Goal: Check status: Check status

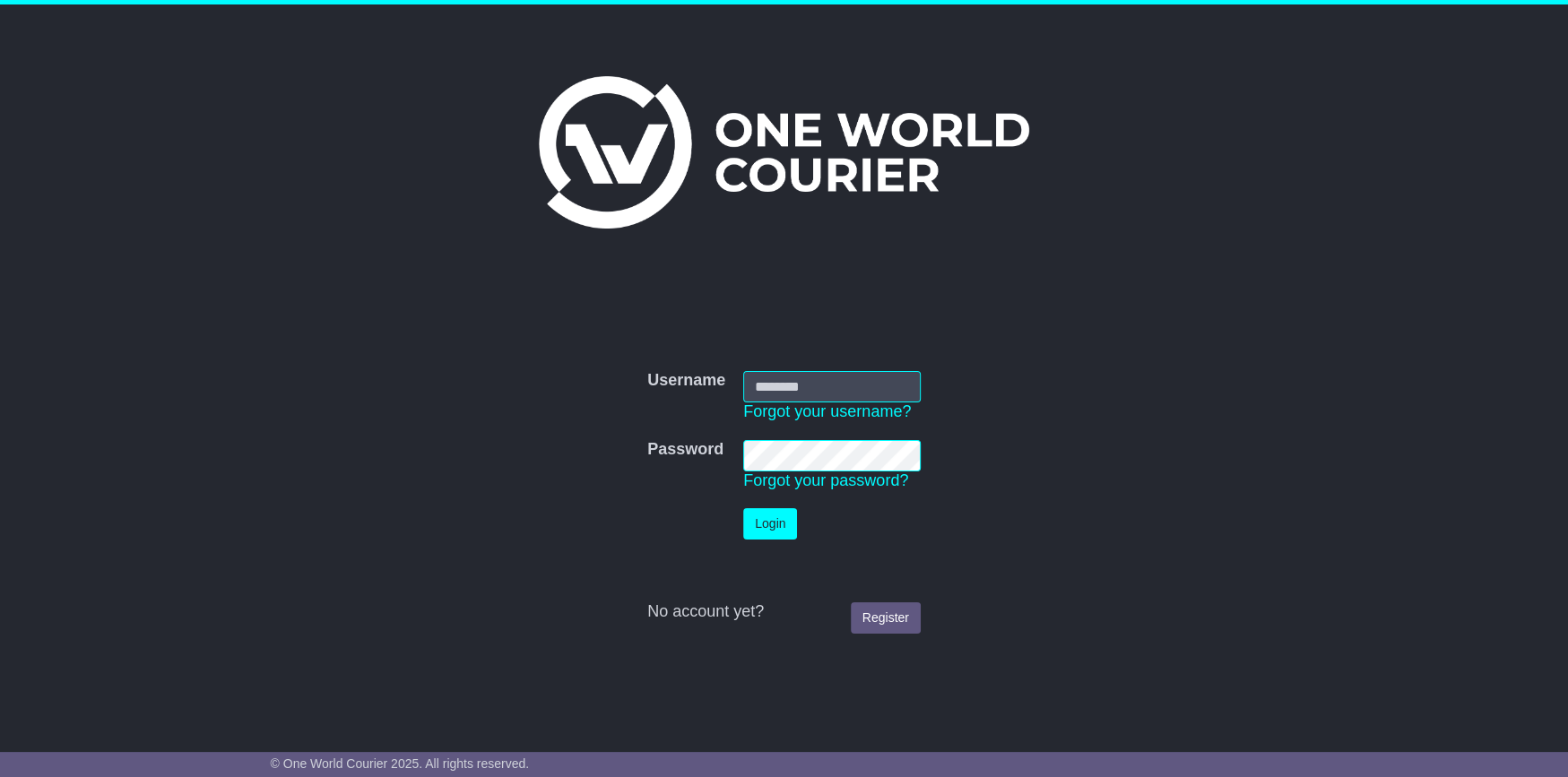
type input "**********"
click at [780, 526] on button "Login" at bounding box center [769, 524] width 53 height 31
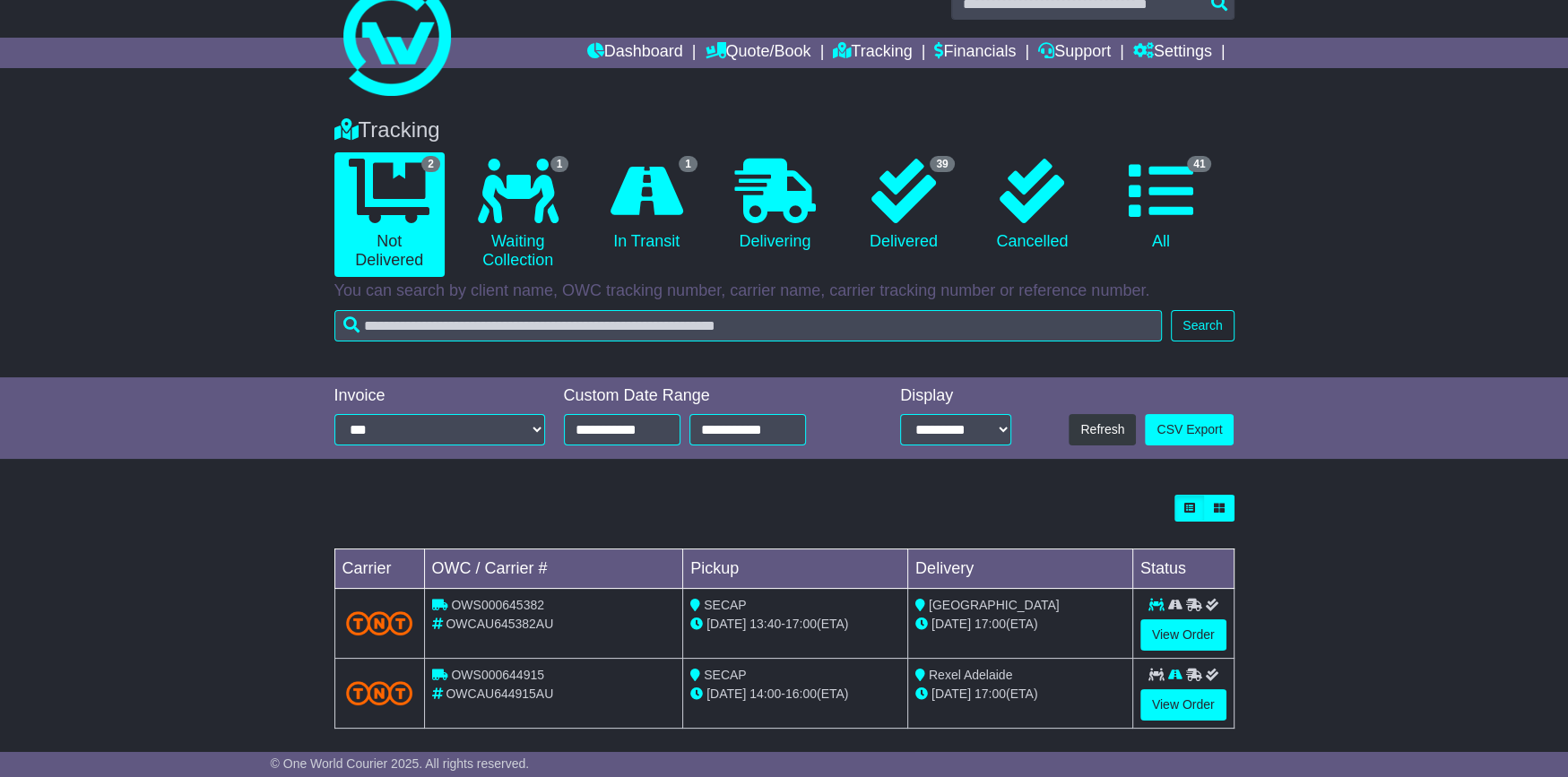
scroll to position [45, 0]
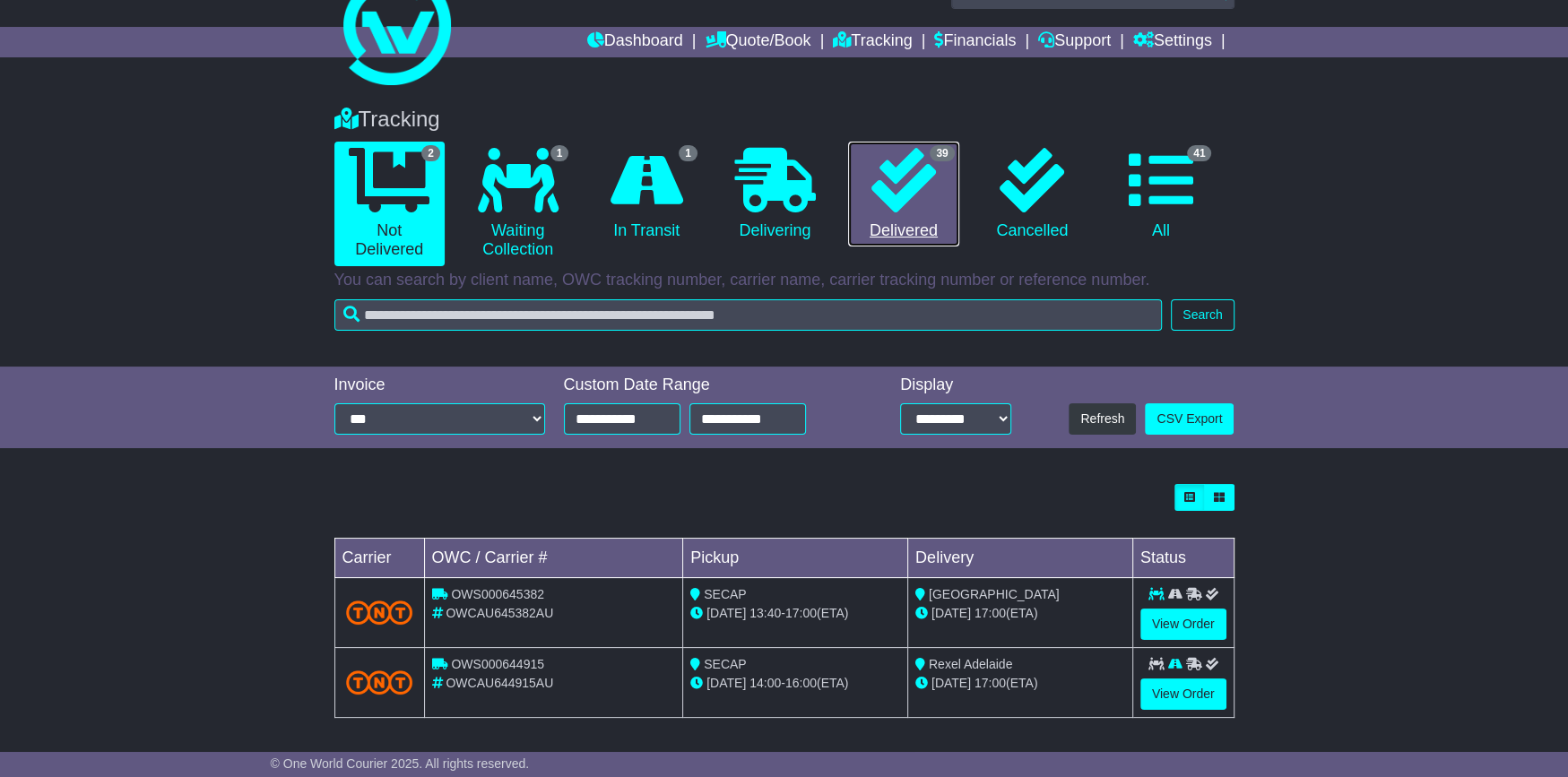
click at [918, 190] on icon at bounding box center [903, 179] width 65 height 65
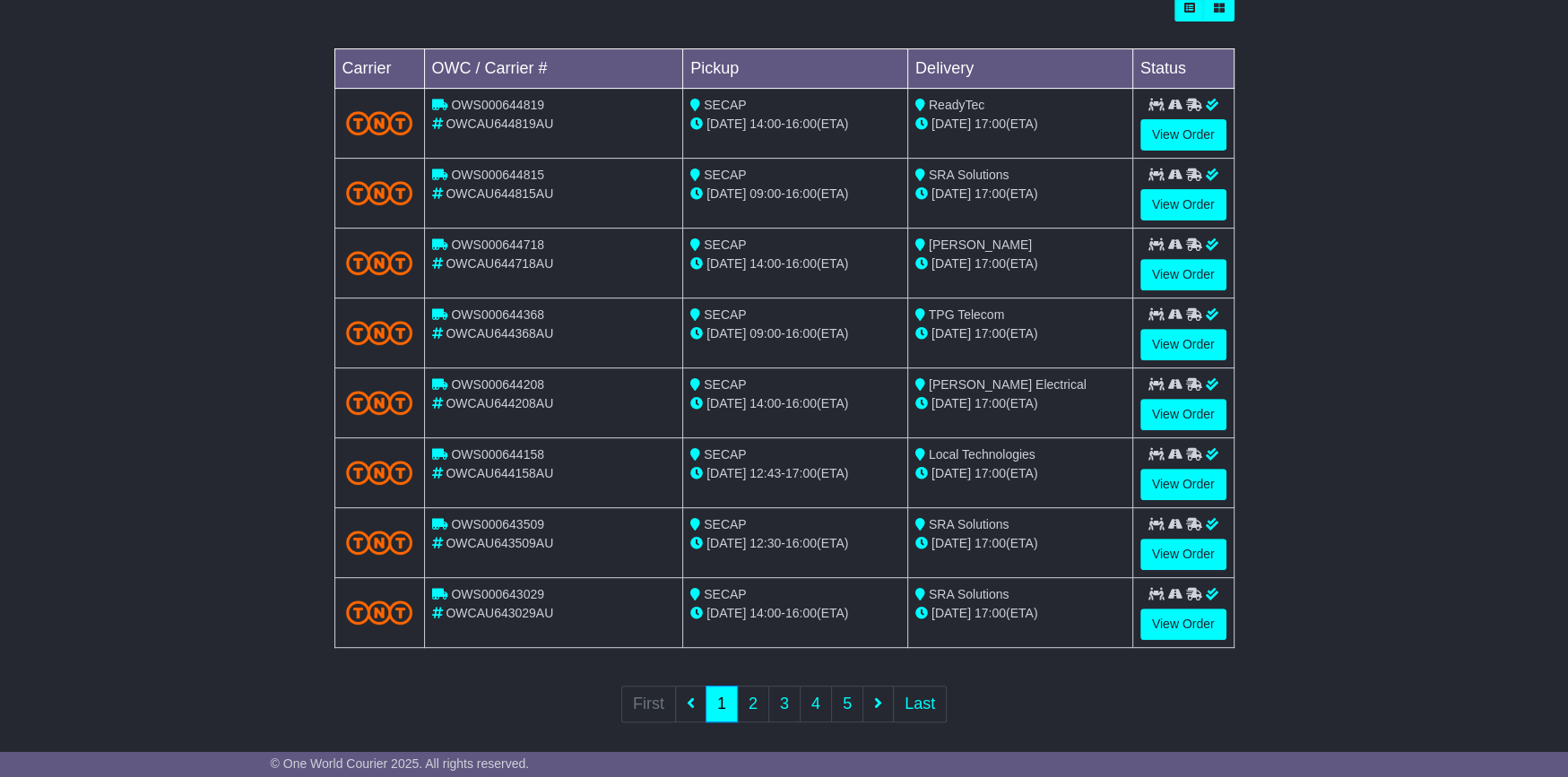
scroll to position [536, 0]
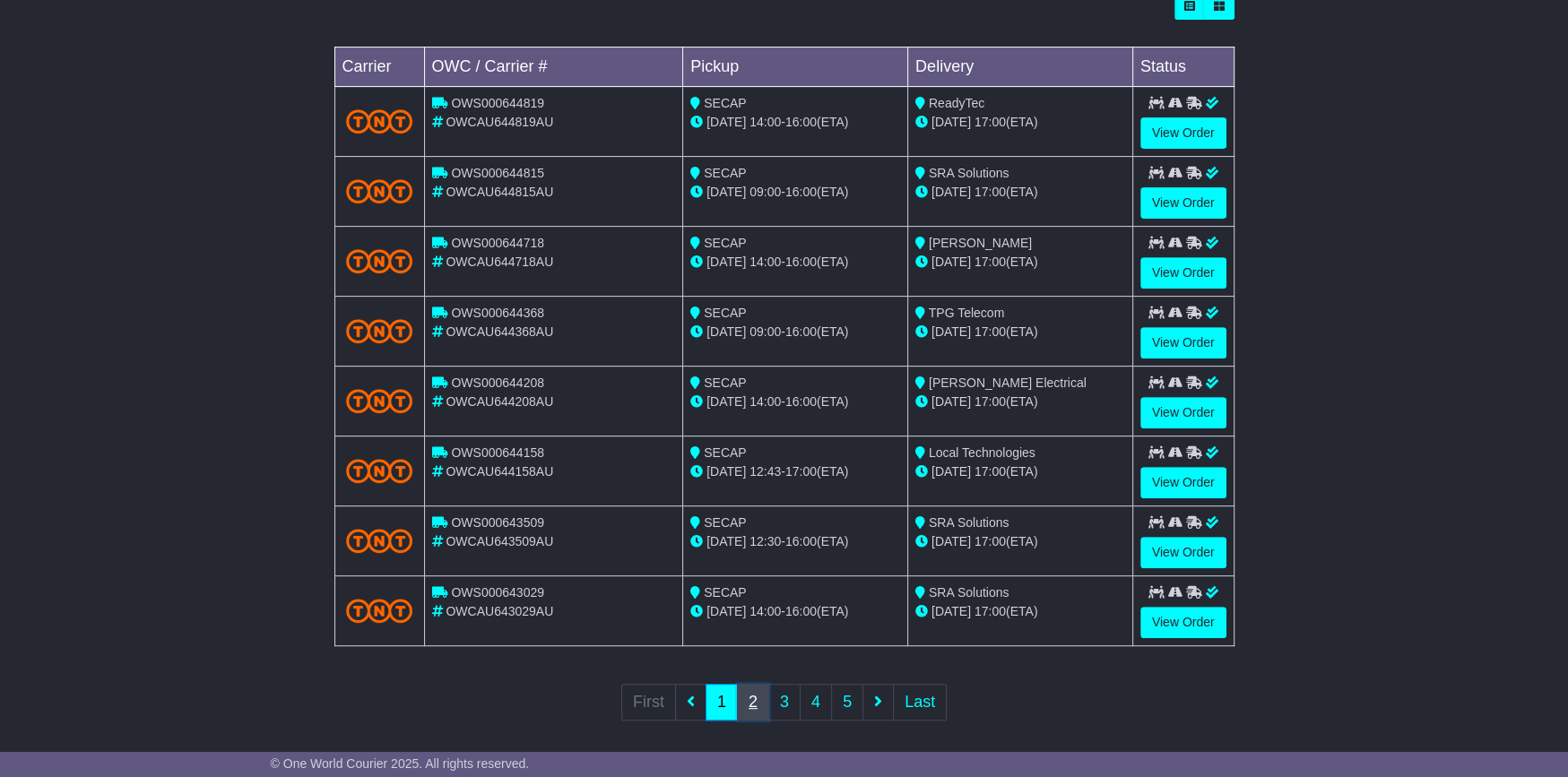
click at [754, 691] on link "2" at bounding box center [753, 702] width 32 height 37
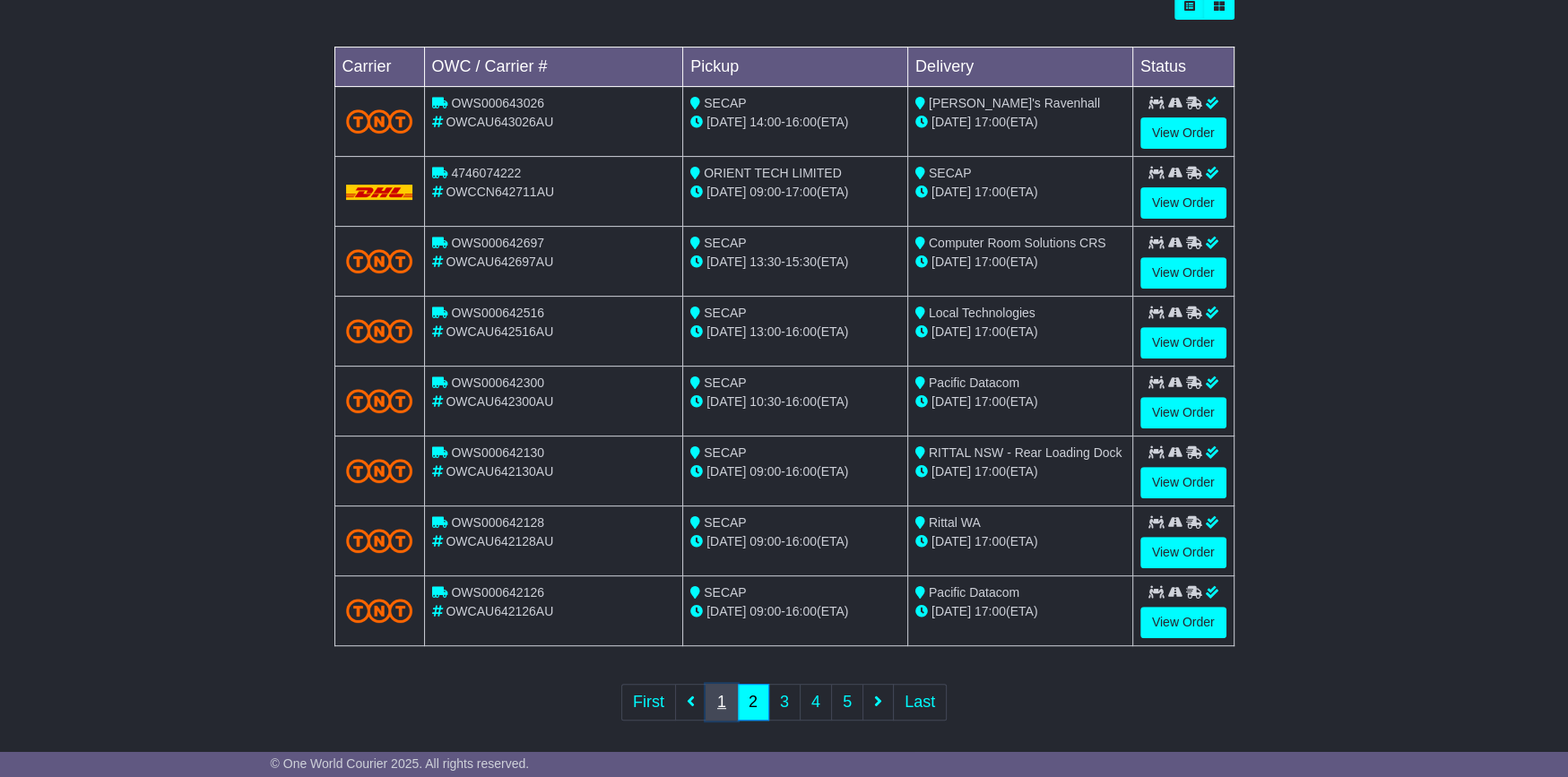
click at [723, 695] on link "1" at bounding box center [721, 702] width 32 height 37
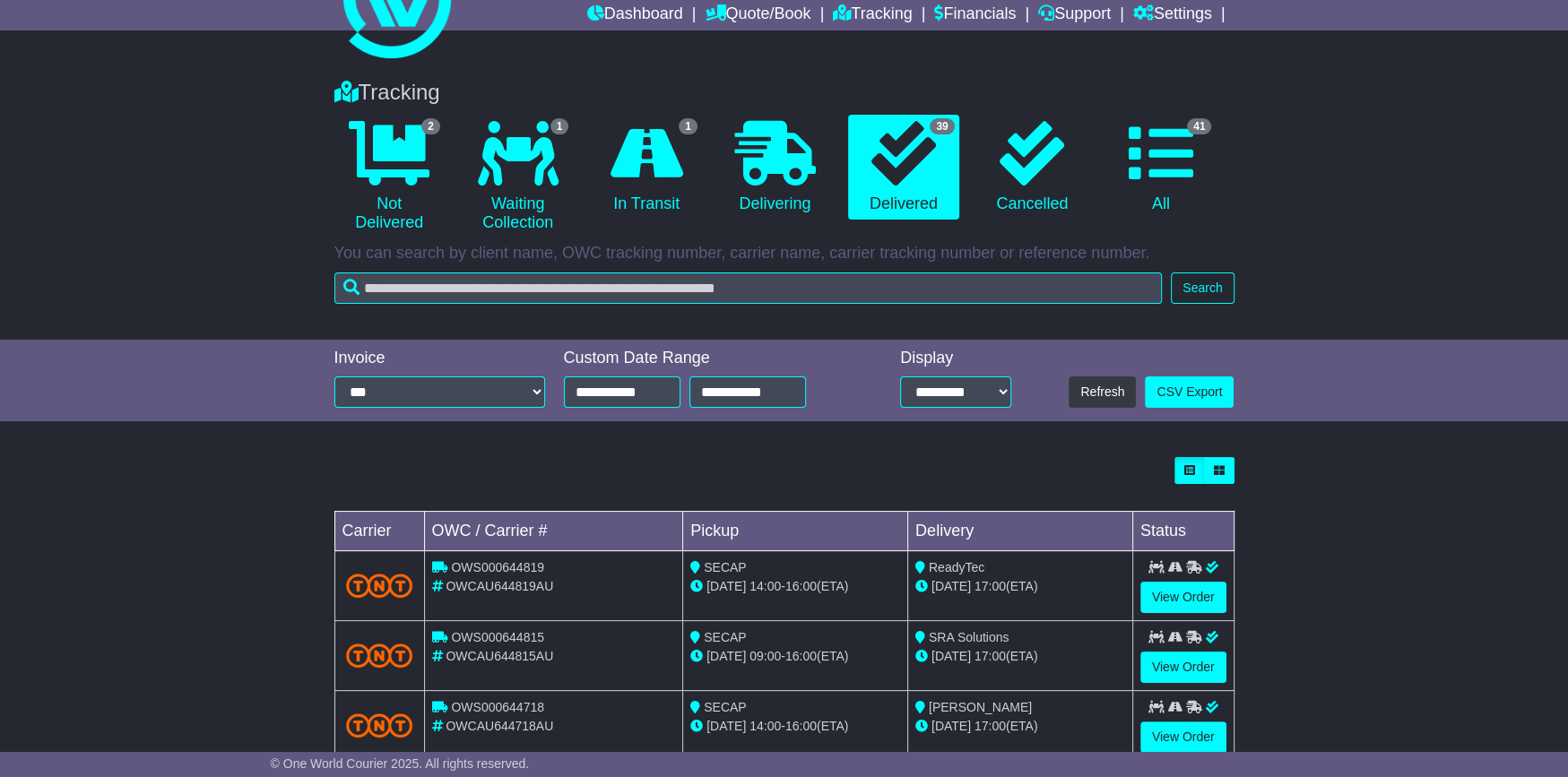
scroll to position [0, 0]
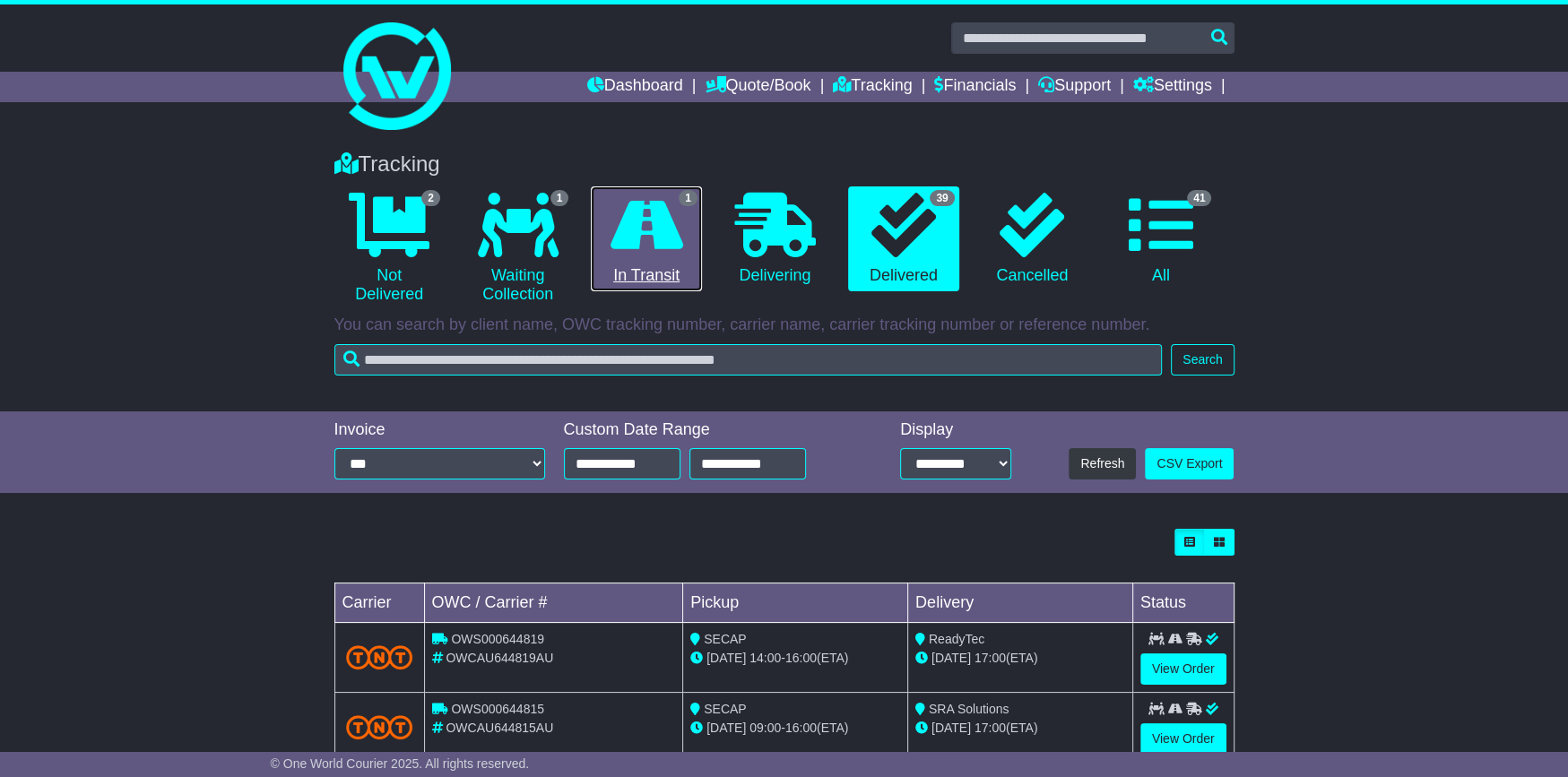
click at [651, 223] on icon at bounding box center [646, 225] width 73 height 65
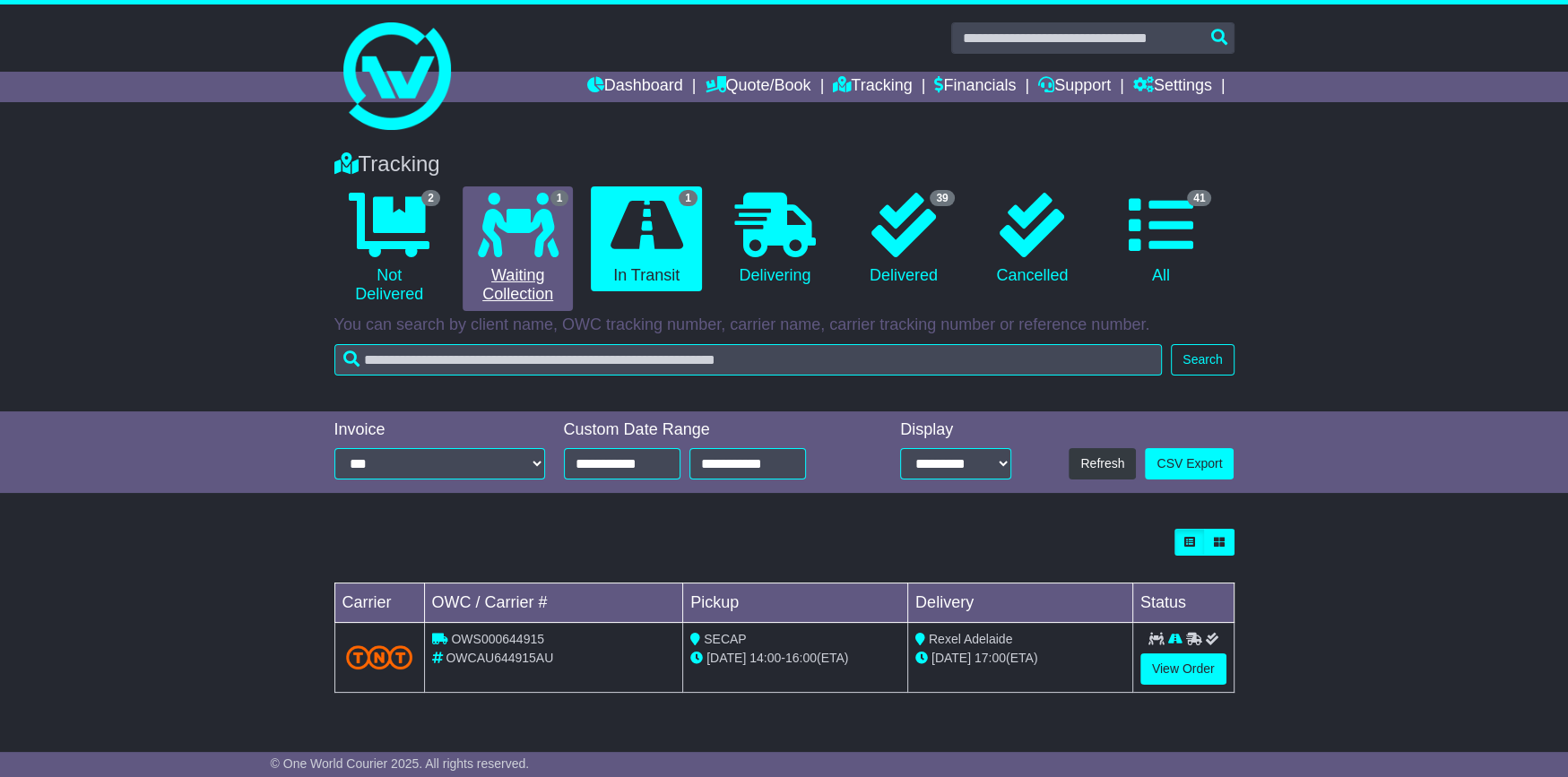
click at [515, 236] on icon at bounding box center [518, 225] width 81 height 65
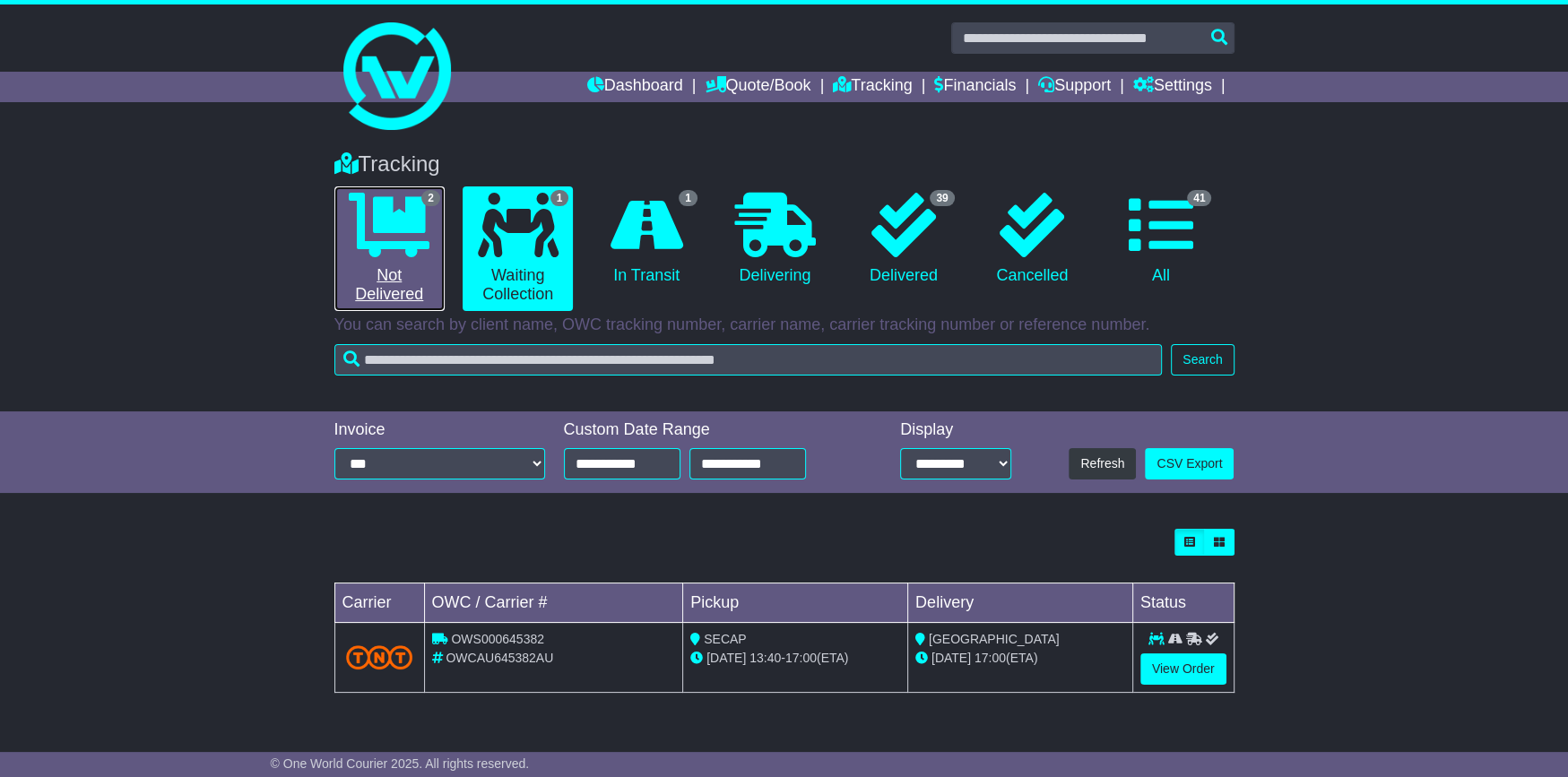
click at [419, 215] on icon at bounding box center [388, 225] width 81 height 65
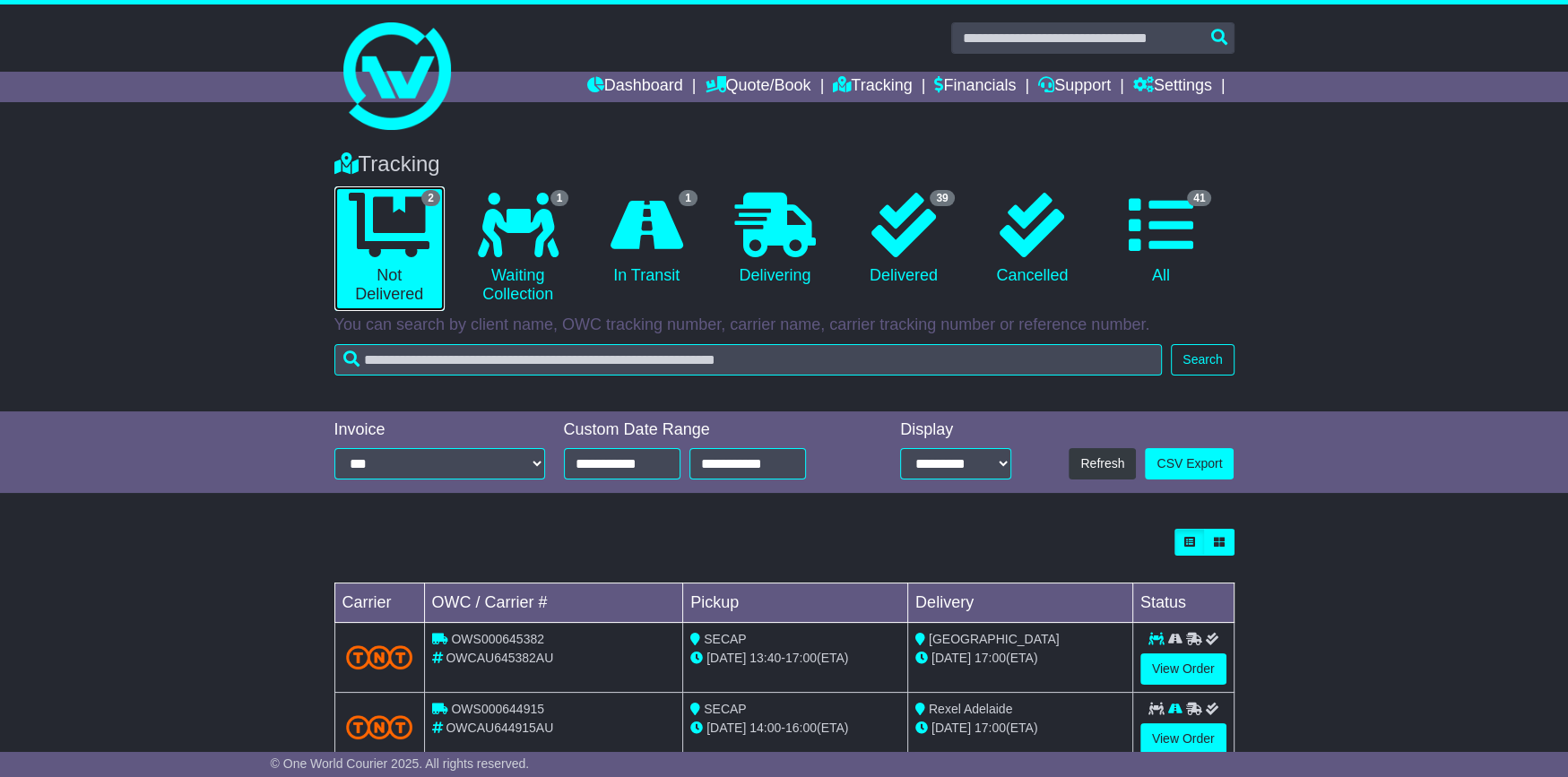
scroll to position [45, 0]
